Goal: Transaction & Acquisition: Obtain resource

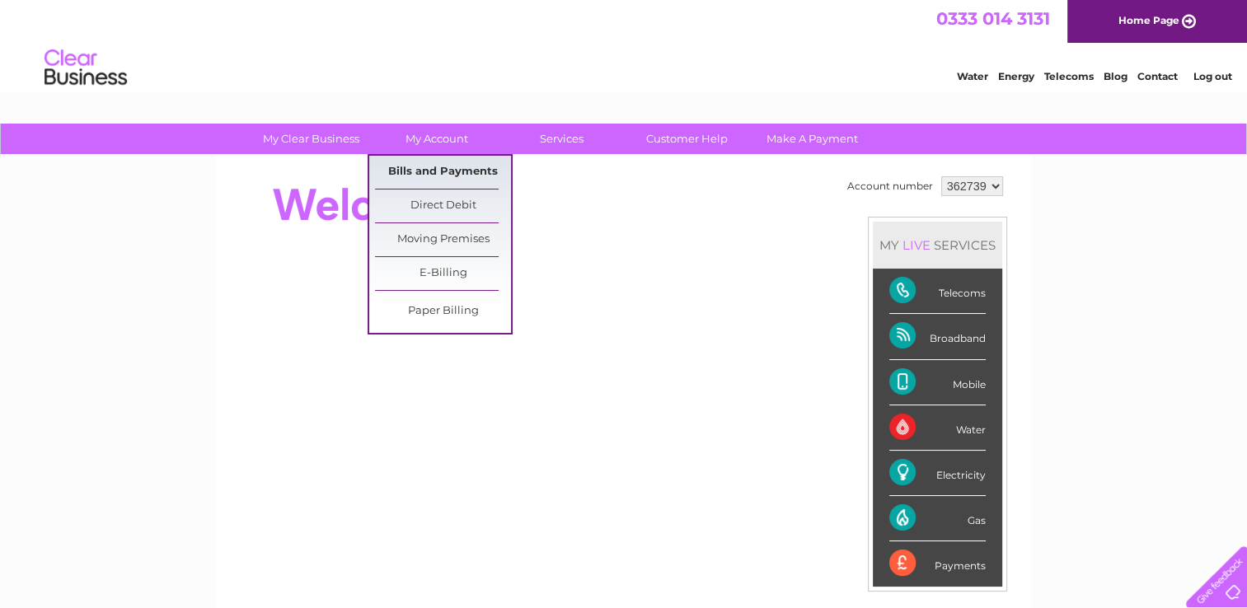
click at [451, 166] on link "Bills and Payments" at bounding box center [443, 172] width 136 height 33
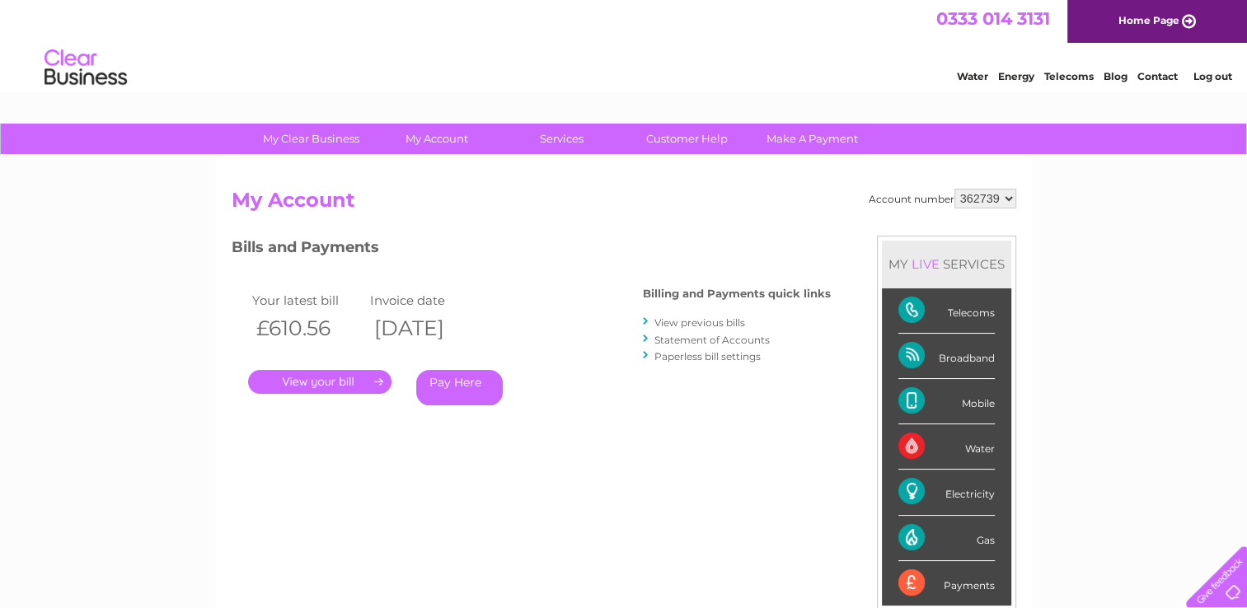
click at [369, 377] on link "." at bounding box center [319, 382] width 143 height 24
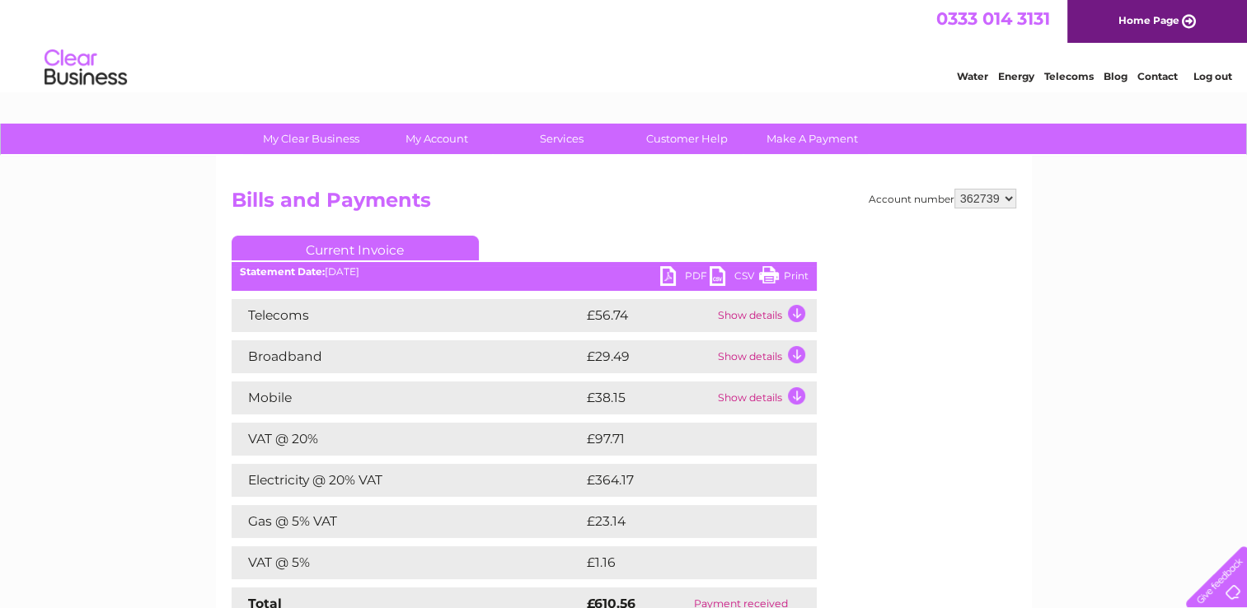
click at [686, 274] on link "PDF" at bounding box center [684, 278] width 49 height 24
